Goal: Task Accomplishment & Management: Manage account settings

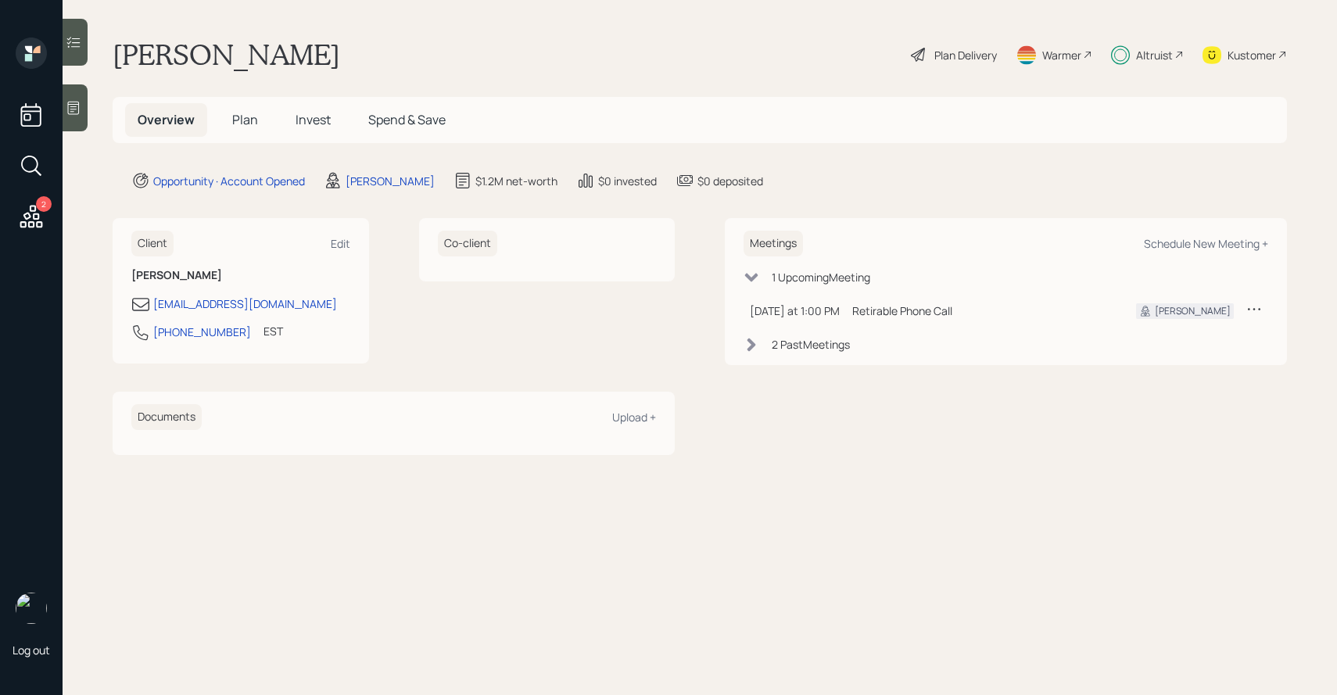
click at [298, 120] on span "Invest" at bounding box center [313, 119] width 35 height 17
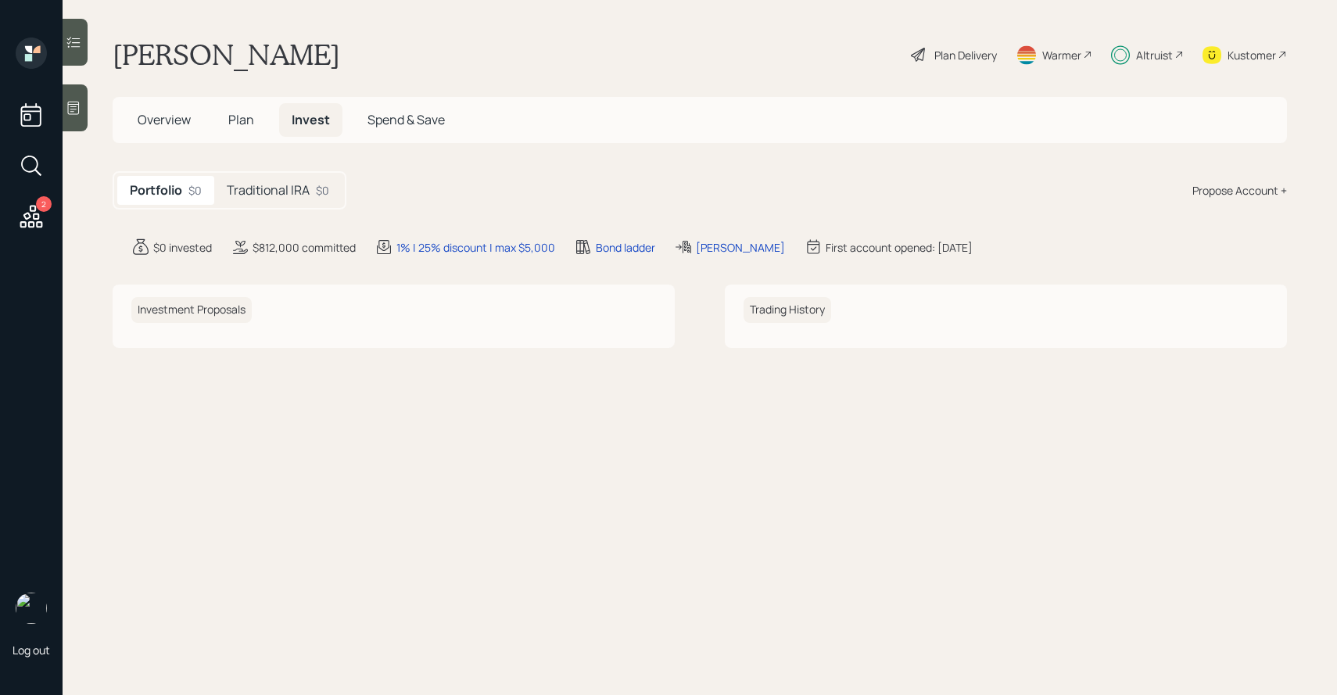
click at [278, 193] on h5 "Traditional IRA" at bounding box center [268, 190] width 83 height 15
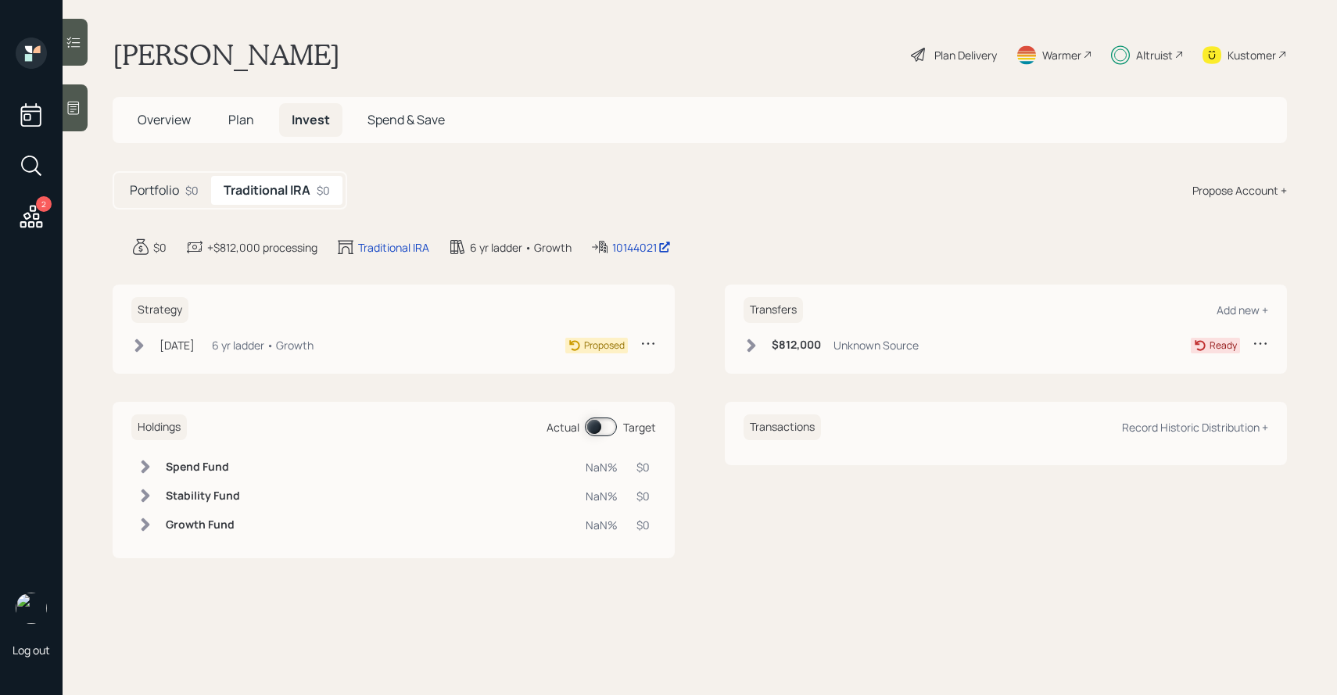
click at [180, 181] on div "Portfolio $0" at bounding box center [164, 190] width 94 height 29
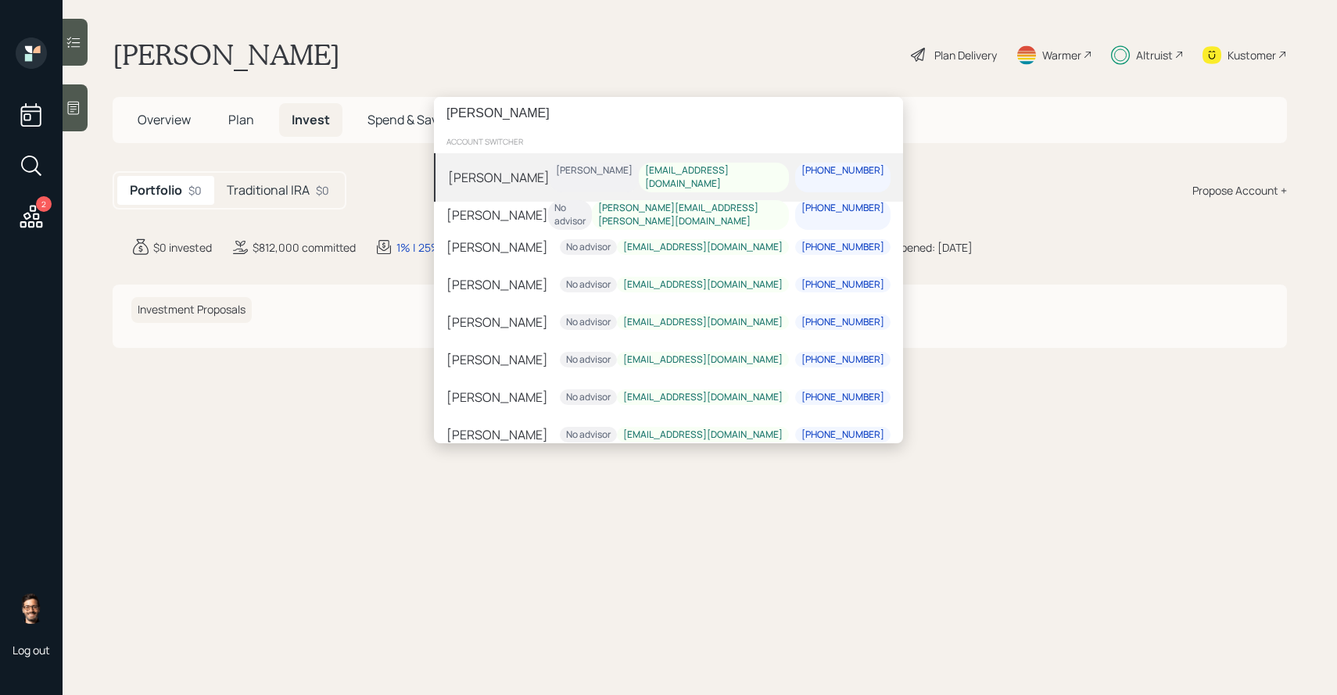
type input "[PERSON_NAME]"
click at [550, 169] on div "[PERSON_NAME]" at bounding box center [499, 177] width 102 height 19
